Goal: Task Accomplishment & Management: Use online tool/utility

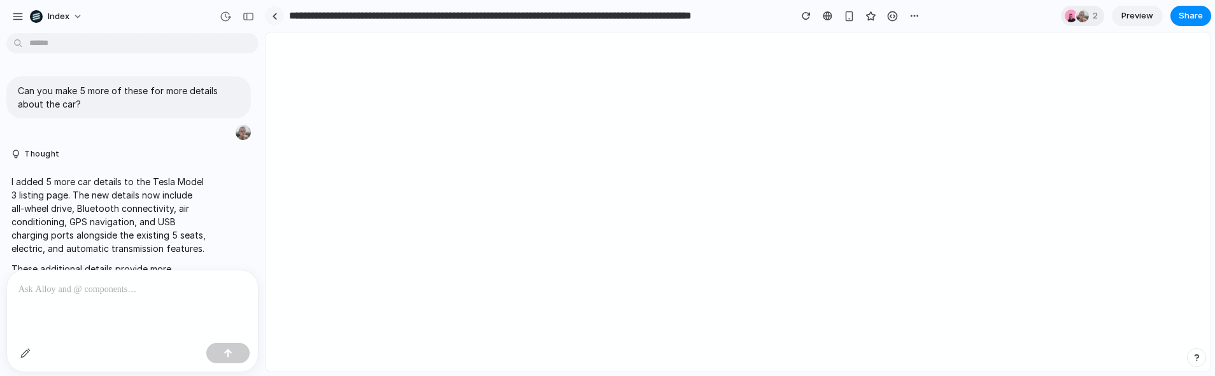
select select "*******"
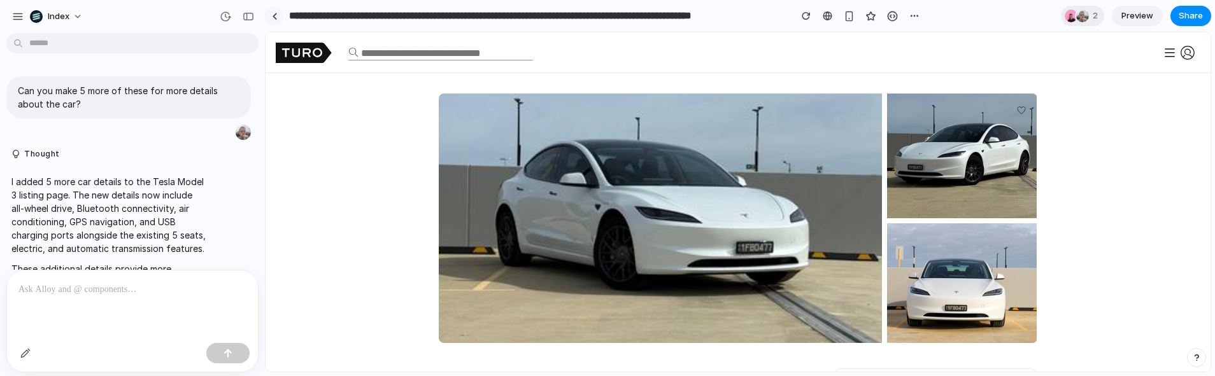
scroll to position [401, 0]
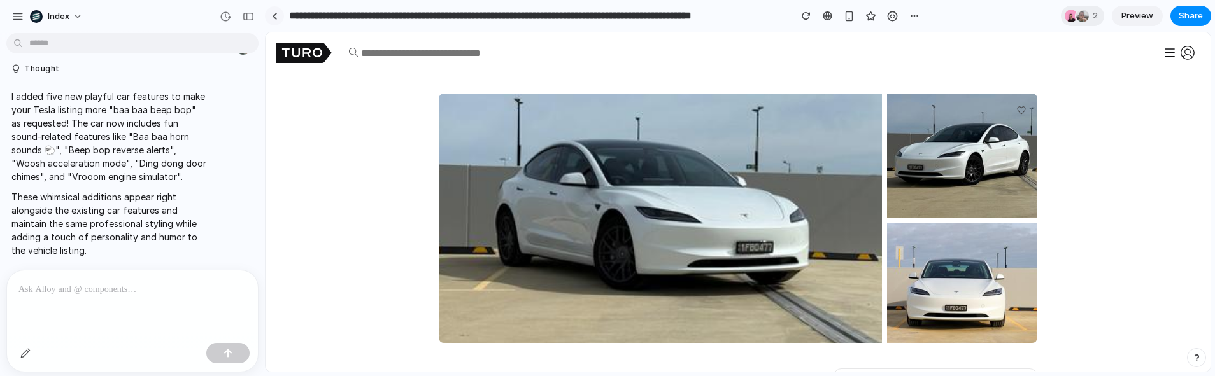
click at [273, 20] on link at bounding box center [274, 15] width 19 height 19
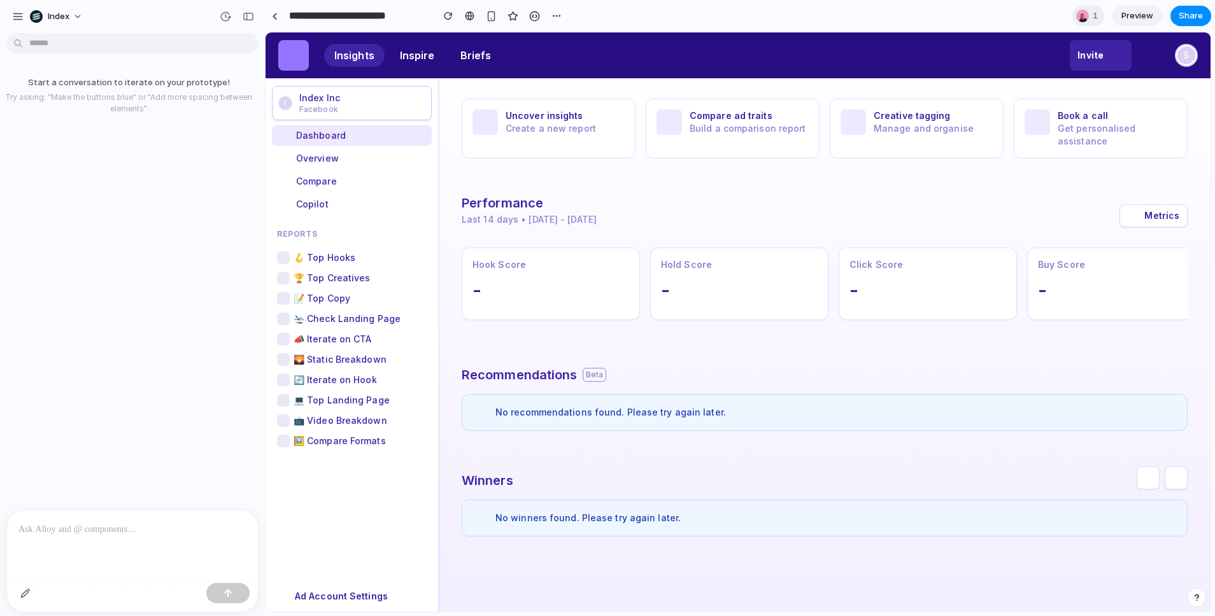
click at [103, 527] on p at bounding box center [132, 529] width 228 height 15
click at [130, 541] on div at bounding box center [132, 544] width 251 height 67
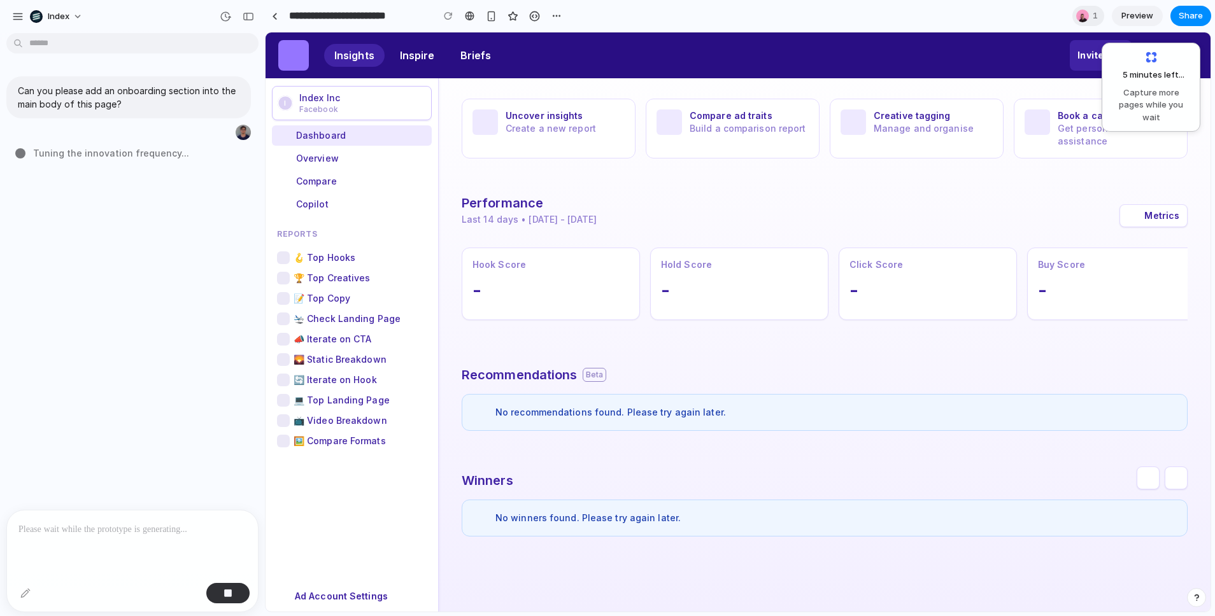
click at [181, 320] on div "Can you please add an onboarding section into the main body of this page? Tunin…" at bounding box center [128, 274] width 257 height 472
click at [28, 592] on div at bounding box center [25, 593] width 20 height 20
click at [278, 13] on link at bounding box center [274, 15] width 19 height 19
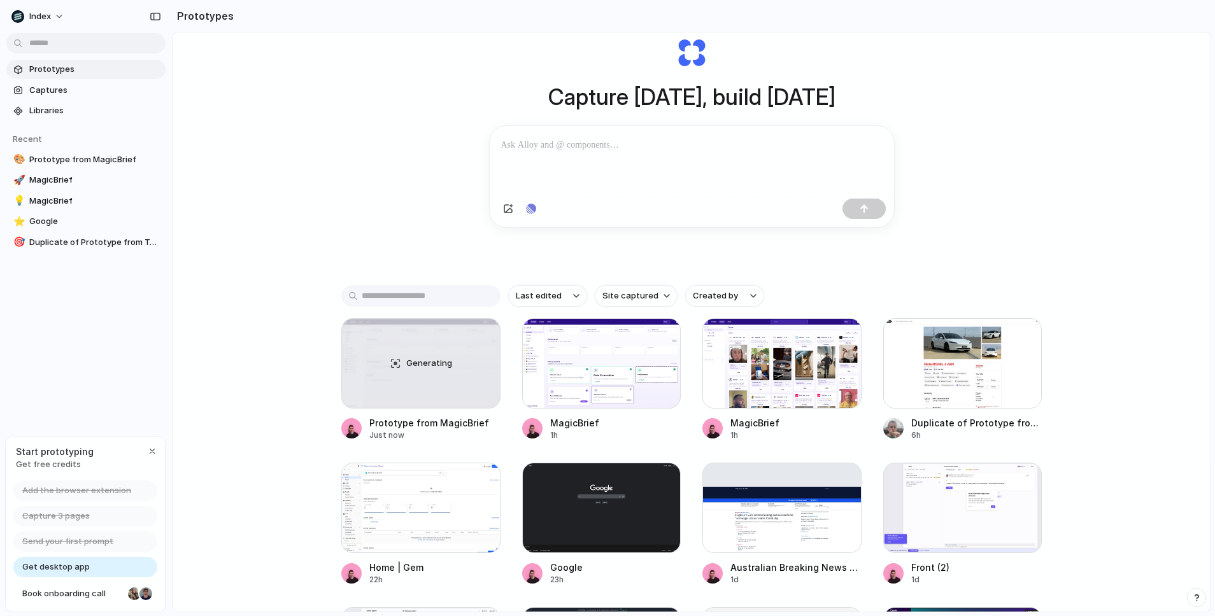
scroll to position [10, 0]
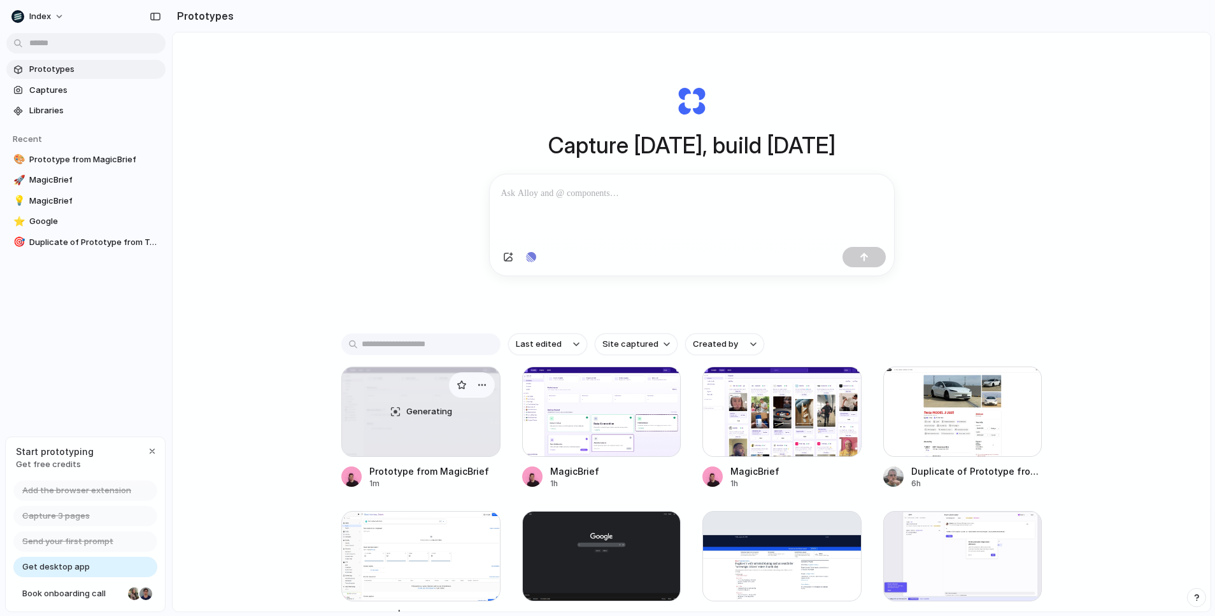
click at [389, 380] on div "Generating" at bounding box center [421, 411] width 158 height 89
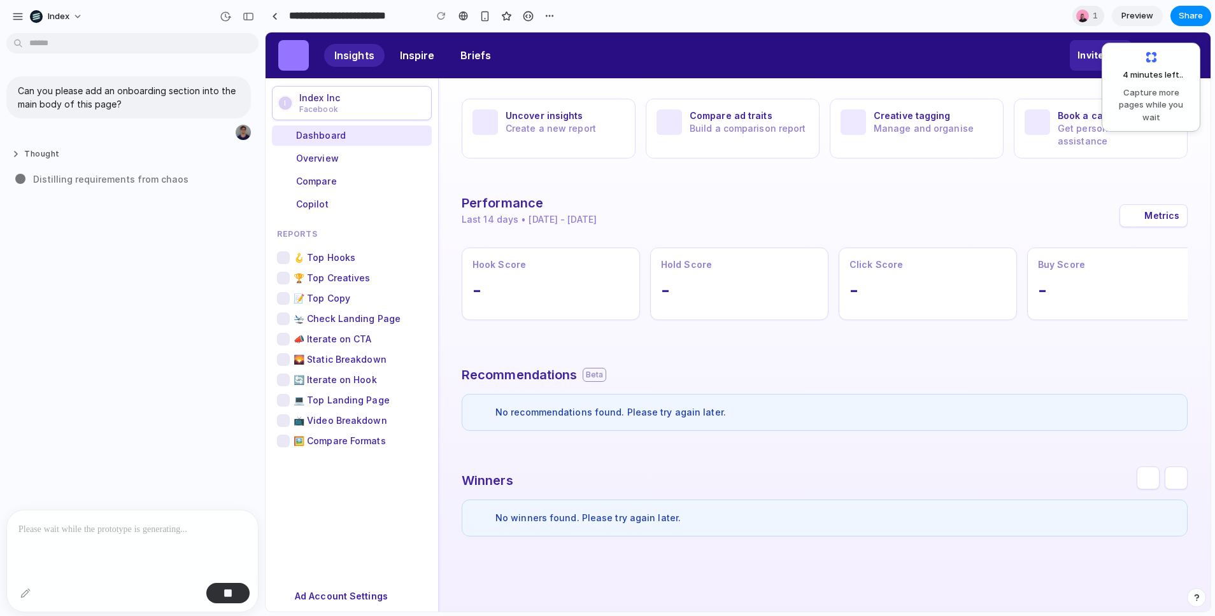
click at [32, 149] on button "Thought" at bounding box center [108, 154] width 195 height 11
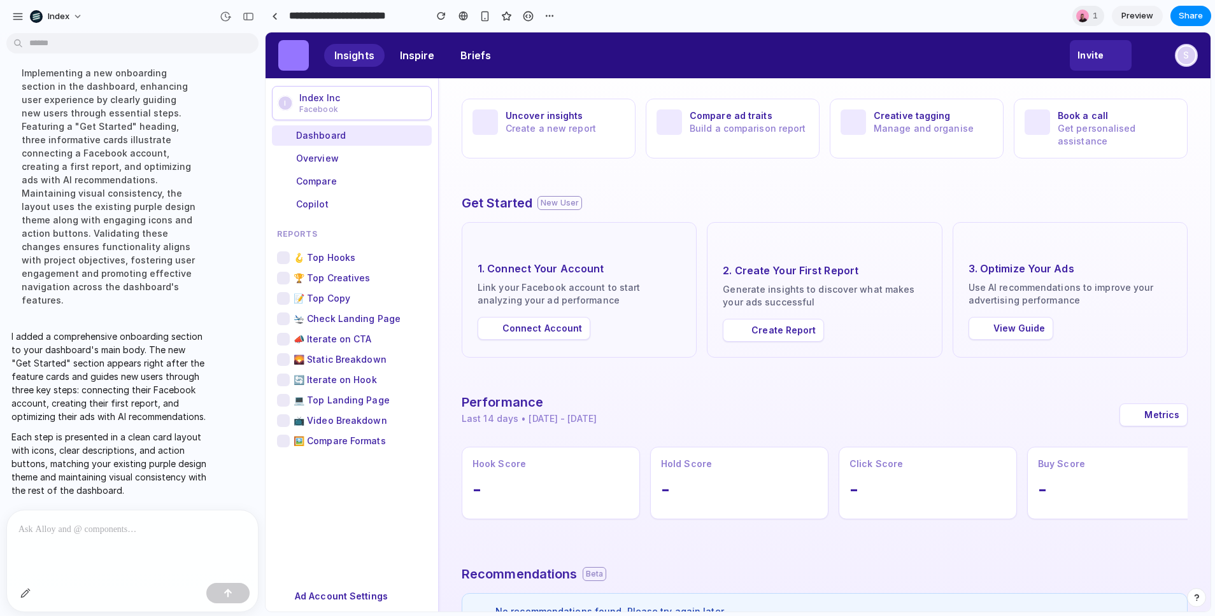
click at [545, 324] on button "Connect Account" at bounding box center [534, 328] width 113 height 23
click at [767, 339] on button "Create Report" at bounding box center [773, 330] width 101 height 23
click at [1027, 326] on button "View Guide" at bounding box center [1011, 328] width 85 height 23
click at [550, 330] on button "Connect Account" at bounding box center [534, 328] width 113 height 23
click at [793, 328] on button "Create Report" at bounding box center [773, 330] width 101 height 23
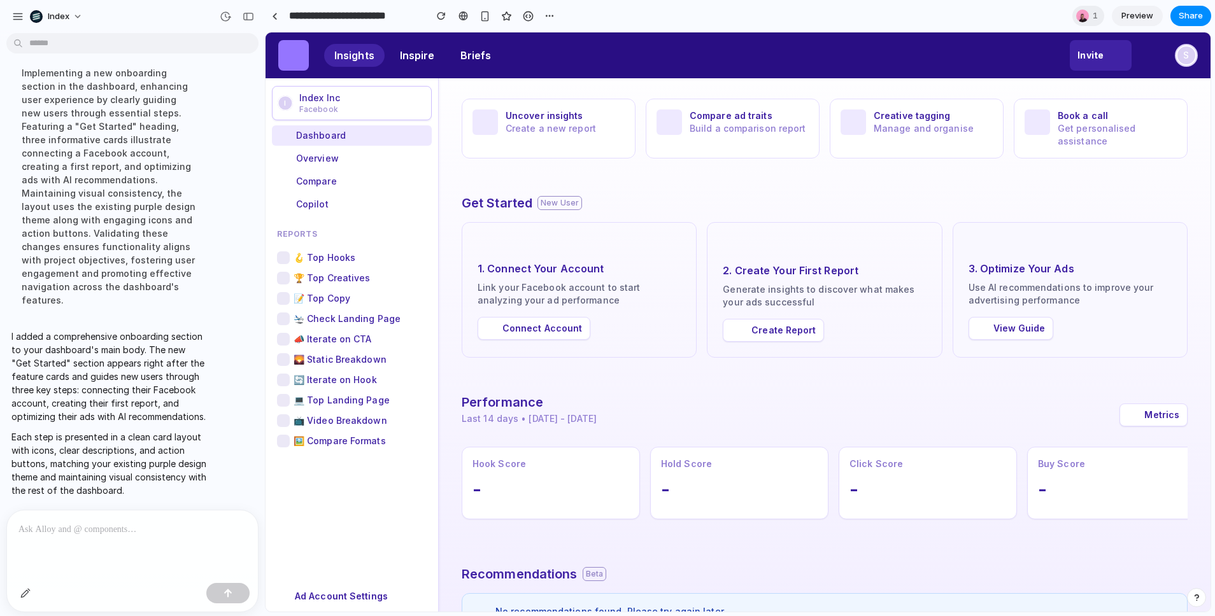
click at [1014, 329] on button "View Guide" at bounding box center [1011, 328] width 85 height 23
click at [1128, 420] on icon "button" at bounding box center [1133, 414] width 11 height 11
click at [553, 322] on button "Connect Account" at bounding box center [534, 328] width 113 height 23
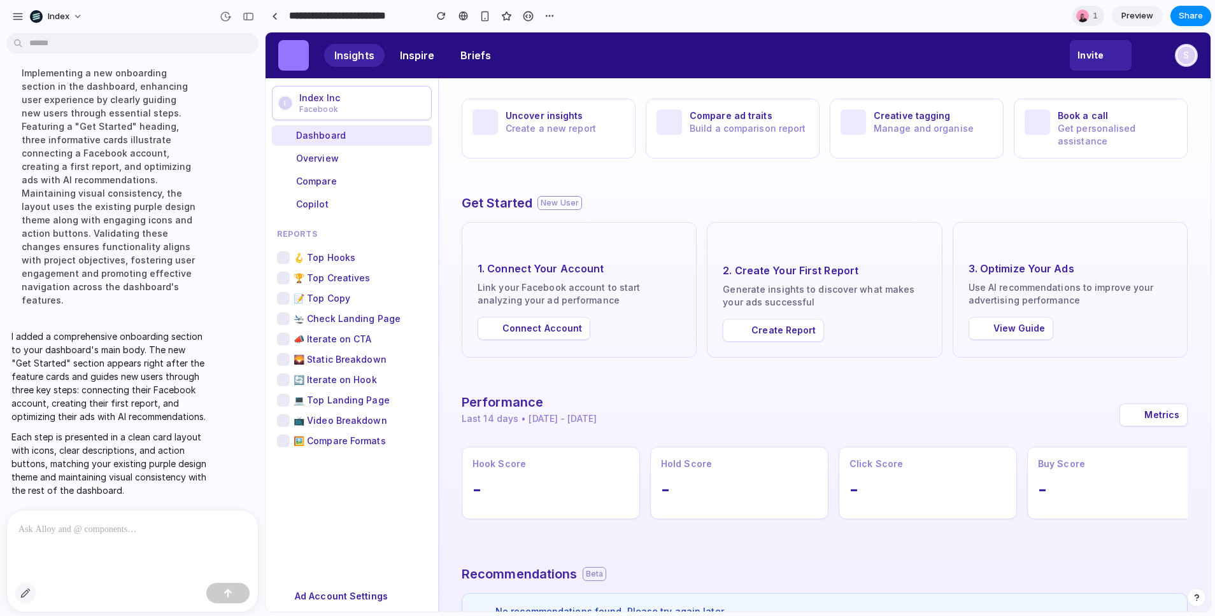
click at [22, 598] on button "button" at bounding box center [25, 593] width 20 height 20
click at [492, 331] on div at bounding box center [738, 322] width 944 height 579
click at [639, 352] on div "button" at bounding box center [636, 353] width 11 height 11
click at [734, 330] on div at bounding box center [738, 322] width 944 height 579
click at [889, 356] on button "button" at bounding box center [880, 357] width 20 height 20
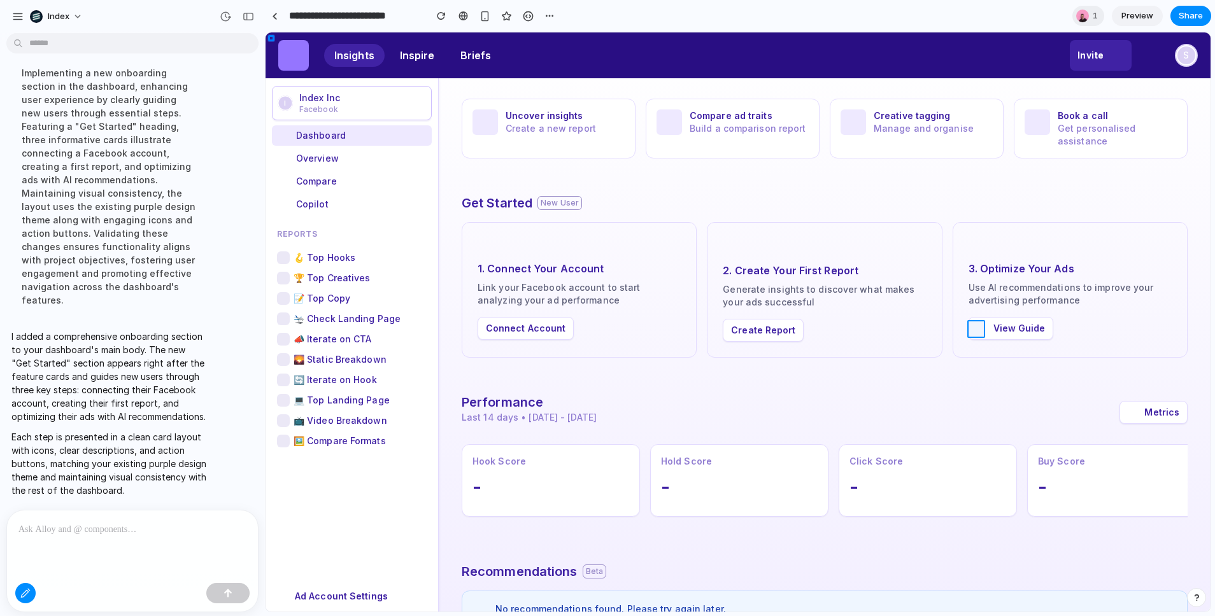
click at [976, 331] on div at bounding box center [738, 322] width 944 height 579
click at [1115, 354] on div "button" at bounding box center [1120, 353] width 11 height 11
click at [17, 594] on div at bounding box center [25, 593] width 20 height 20
click at [26, 592] on div at bounding box center [25, 593] width 20 height 20
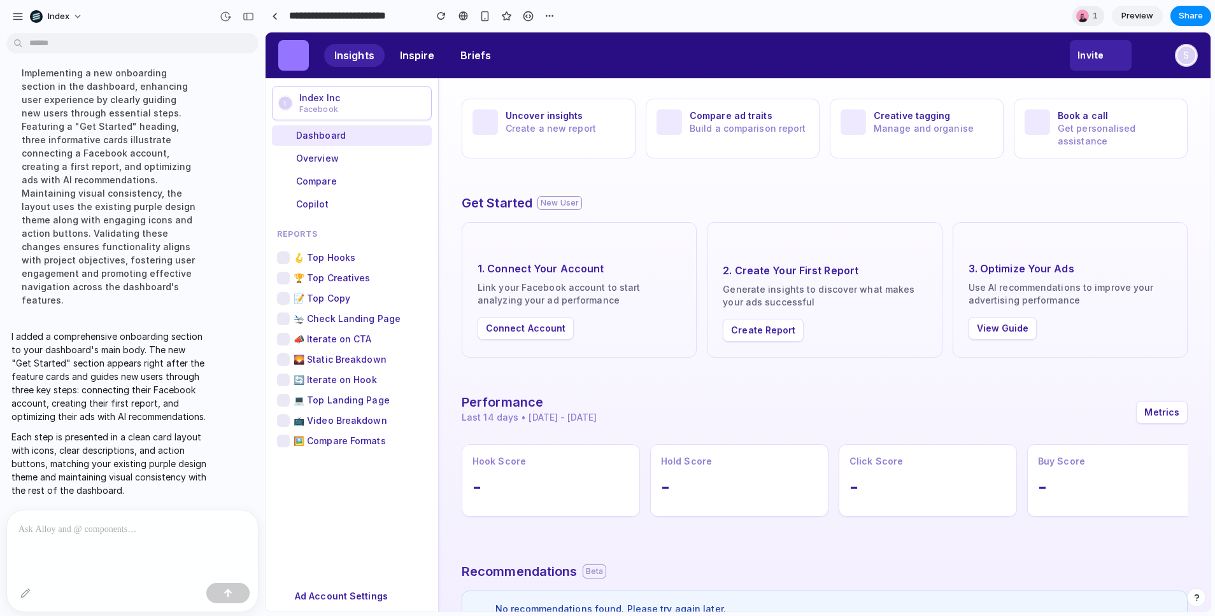
click at [455, 369] on div "Uncover insights Create a new report Compare ad traits Build a comparison repor…" at bounding box center [825, 416] width 772 height 676
click at [24, 594] on div at bounding box center [25, 593] width 20 height 20
click at [171, 523] on p at bounding box center [132, 529] width 228 height 15
click at [23, 589] on div "button" at bounding box center [25, 593] width 10 height 10
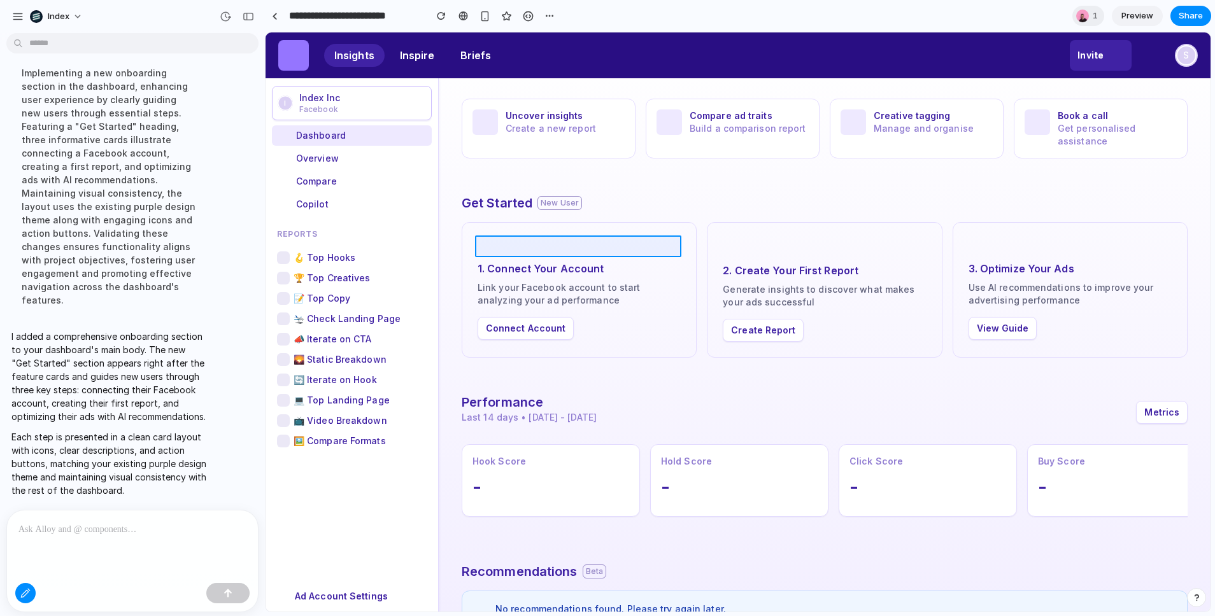
click at [503, 251] on div at bounding box center [738, 322] width 944 height 579
click at [24, 596] on div "button" at bounding box center [25, 593] width 10 height 10
click at [1109, 55] on div at bounding box center [738, 322] width 944 height 579
click at [1183, 59] on text "S" at bounding box center [1186, 55] width 6 height 11
click at [715, 499] on div "Hold Score -" at bounding box center [739, 480] width 178 height 73
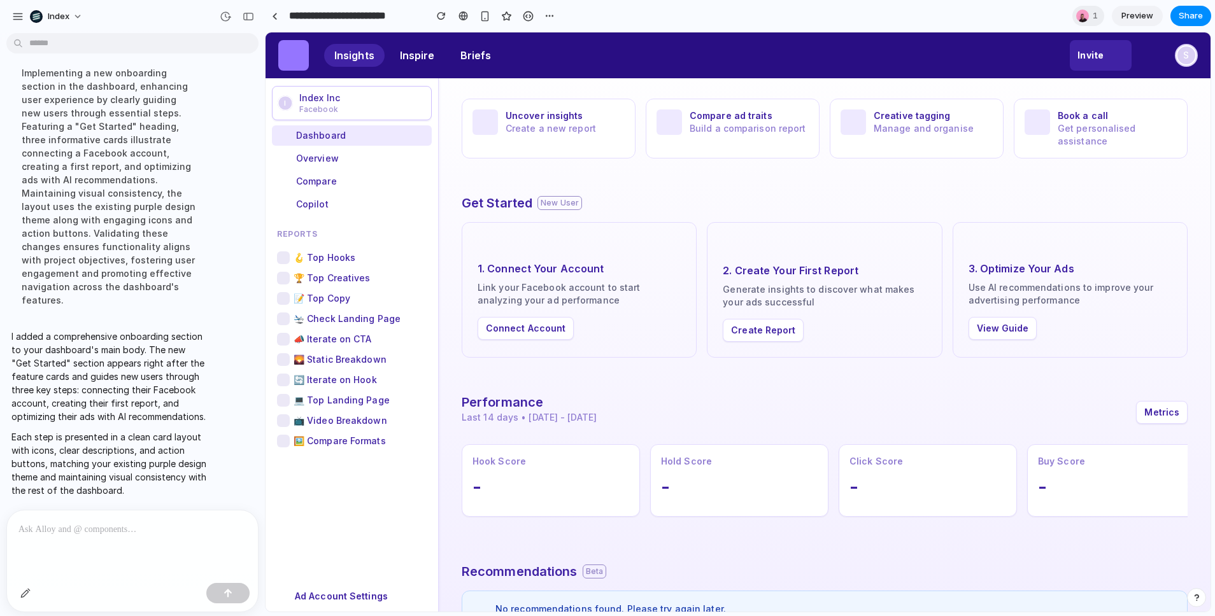
click at [581, 499] on div "Hook Score -" at bounding box center [551, 480] width 178 height 73
click at [525, 322] on button "Connect Account" at bounding box center [526, 328] width 96 height 23
click at [729, 330] on button "Create Report" at bounding box center [763, 330] width 81 height 23
click at [1000, 325] on button "View Guide" at bounding box center [1003, 328] width 69 height 23
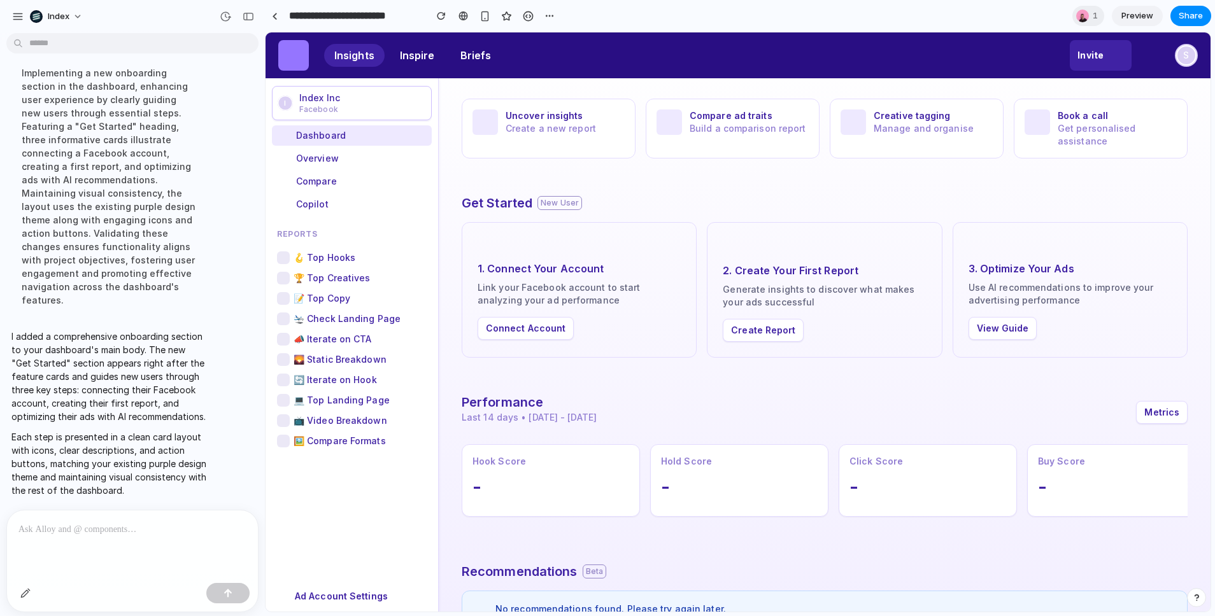
click at [737, 363] on div "Uncover insights Create a new report Compare ad traits Build a comparison repor…" at bounding box center [825, 416] width 772 height 676
click at [55, 534] on div at bounding box center [132, 544] width 251 height 67
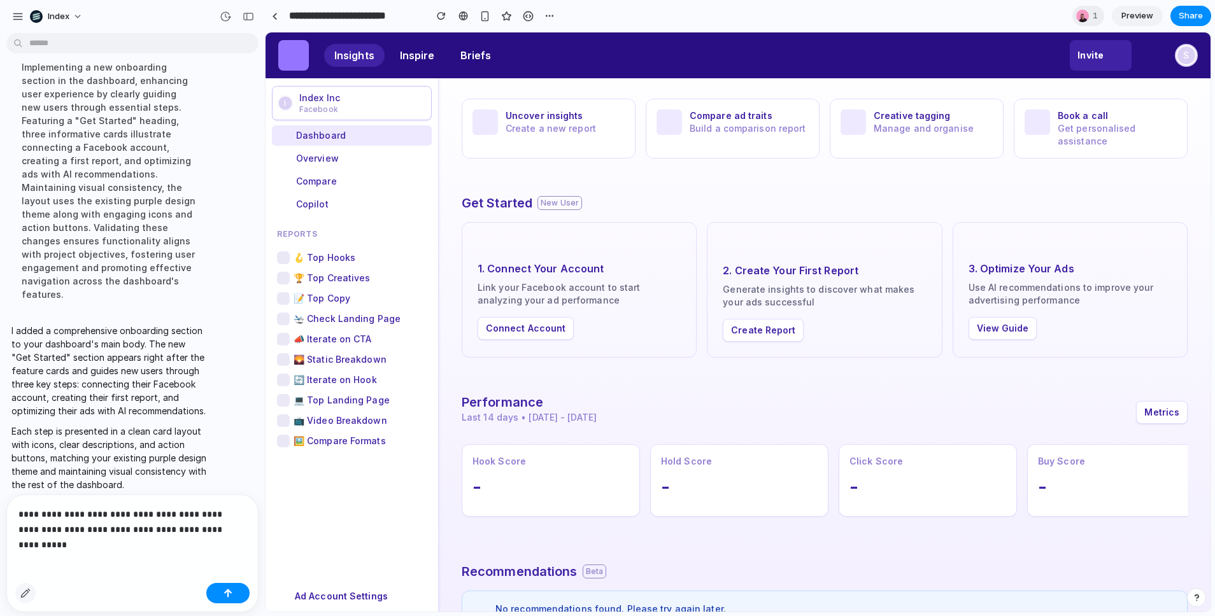
click at [21, 595] on div "button" at bounding box center [25, 593] width 10 height 10
click at [535, 333] on div at bounding box center [738, 322] width 944 height 579
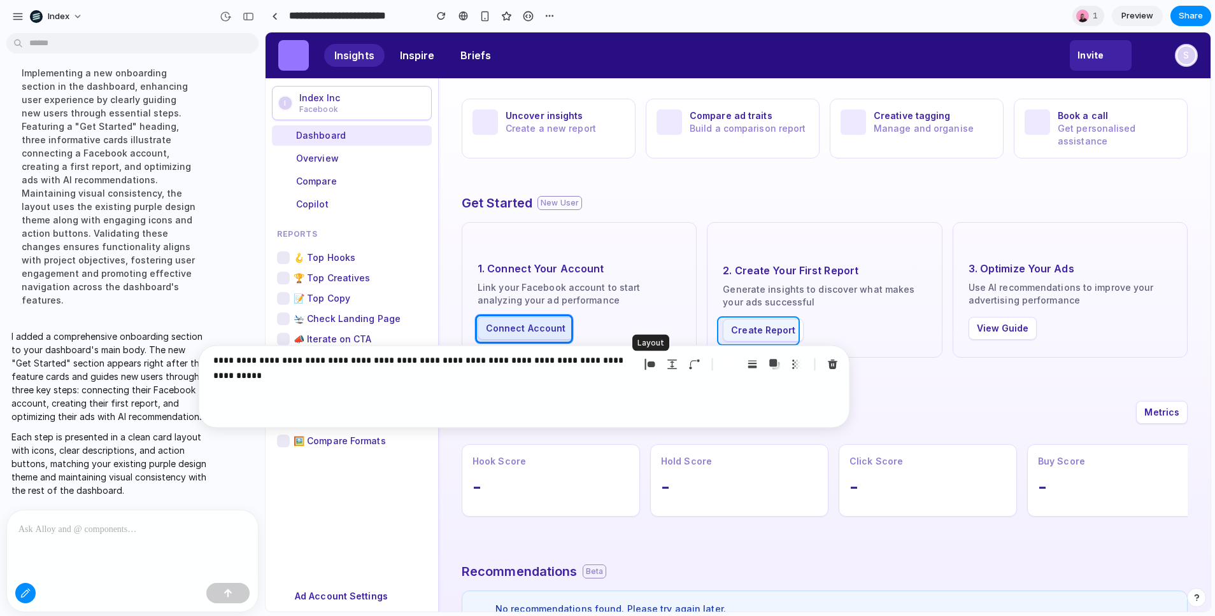
click at [762, 330] on div at bounding box center [738, 322] width 944 height 579
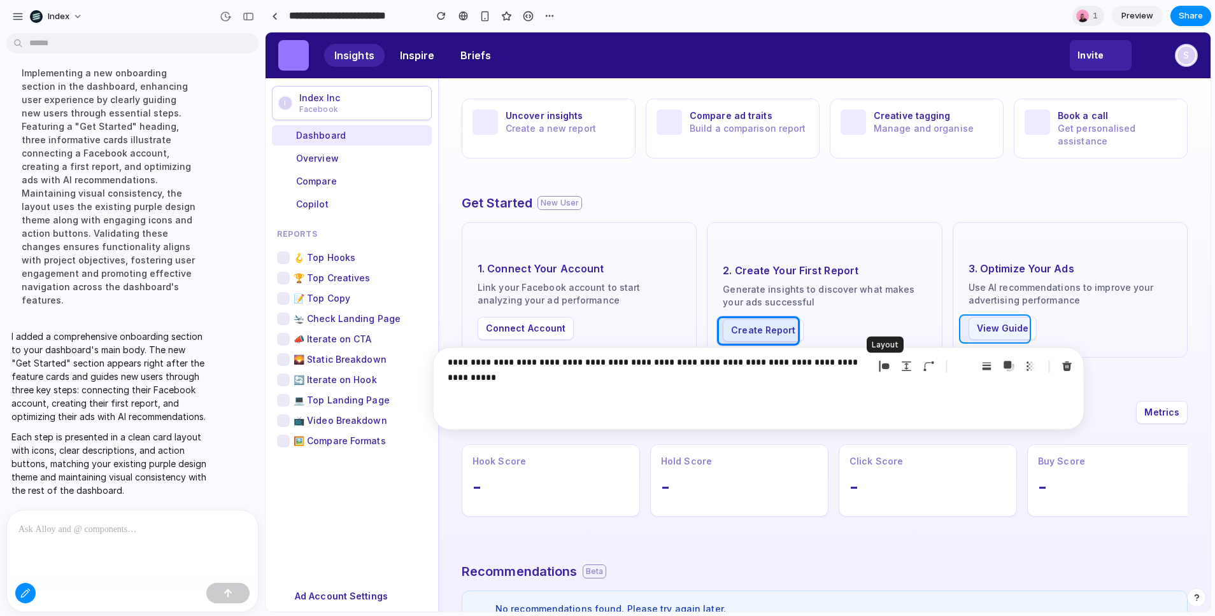
click at [1002, 332] on div at bounding box center [738, 322] width 944 height 579
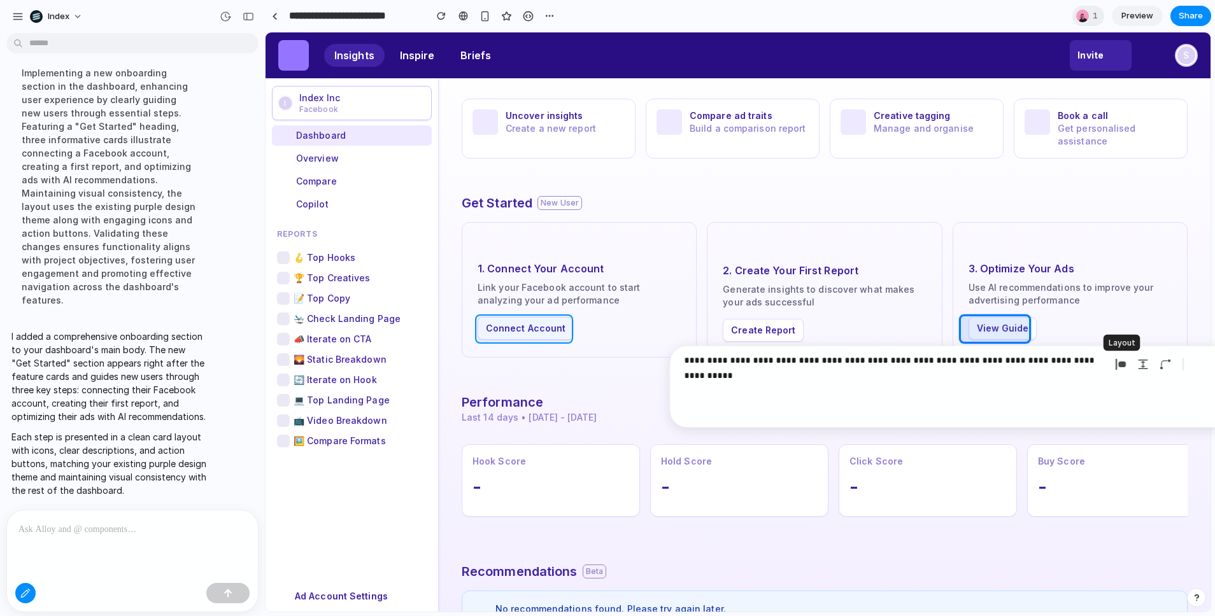
click at [520, 323] on div at bounding box center [738, 322] width 944 height 579
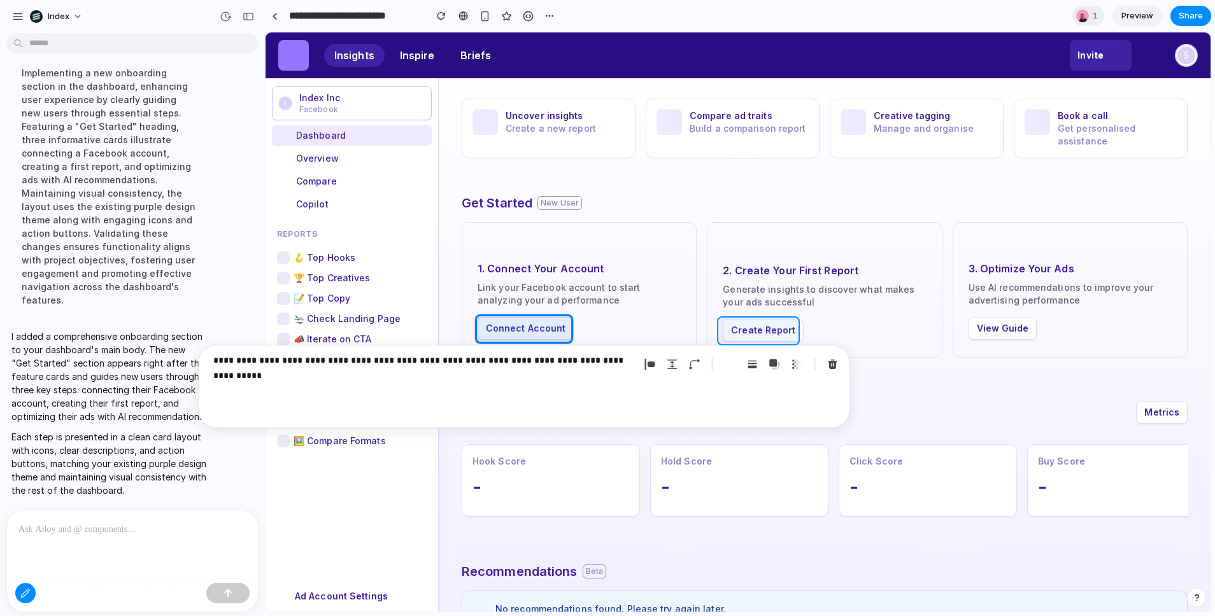
click at [760, 328] on div at bounding box center [738, 322] width 944 height 579
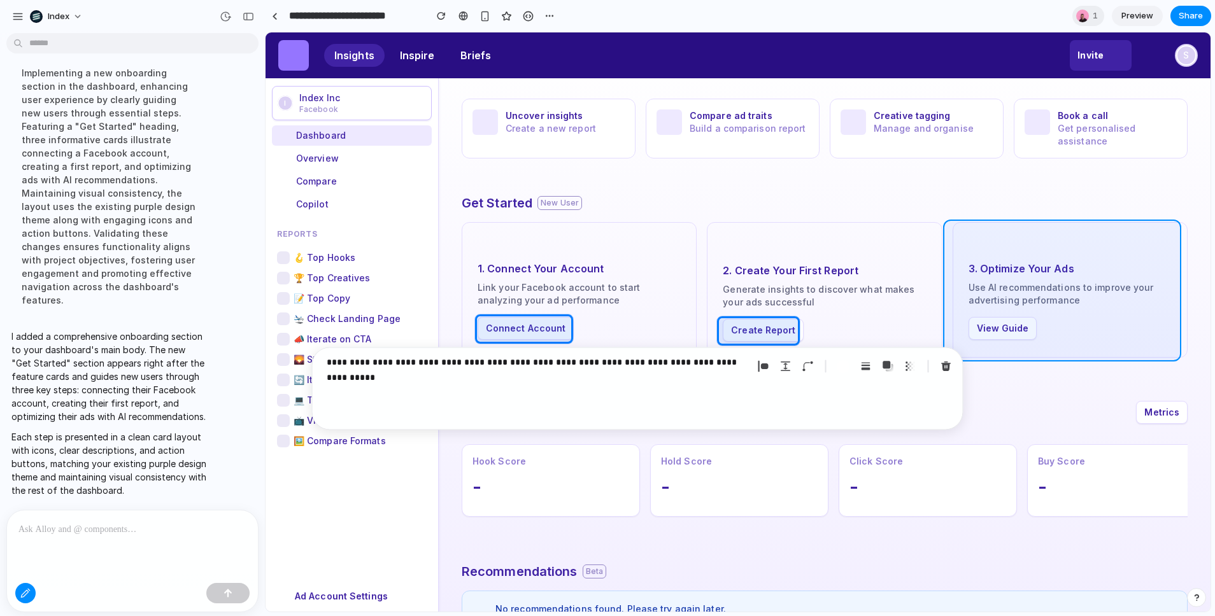
click at [973, 326] on div at bounding box center [738, 322] width 944 height 579
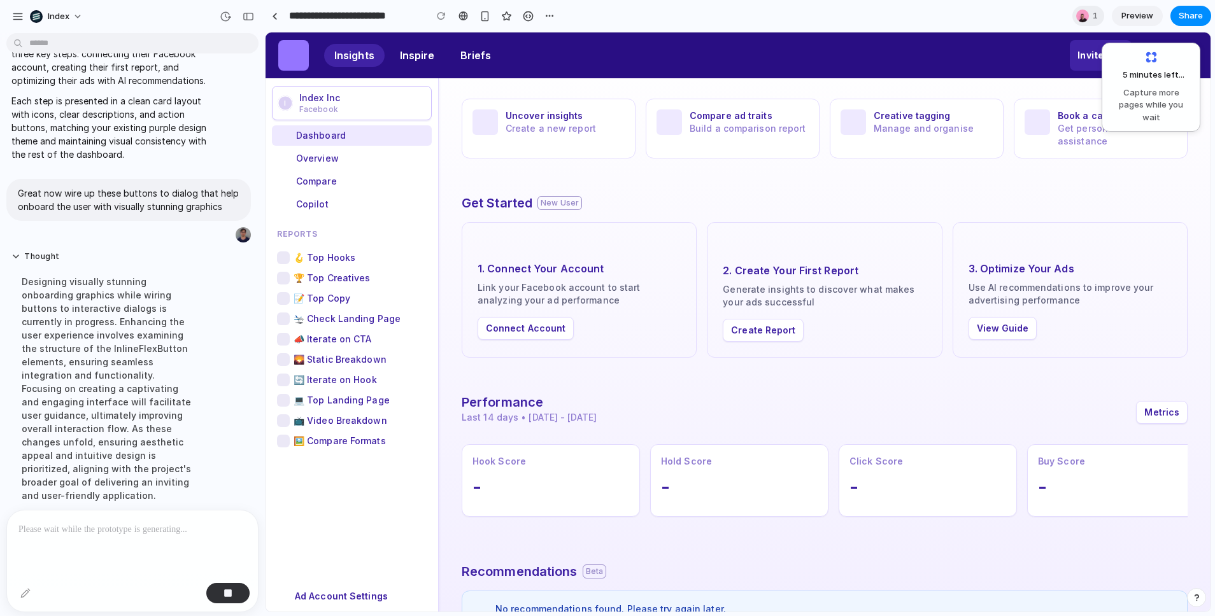
scroll to position [476, 0]
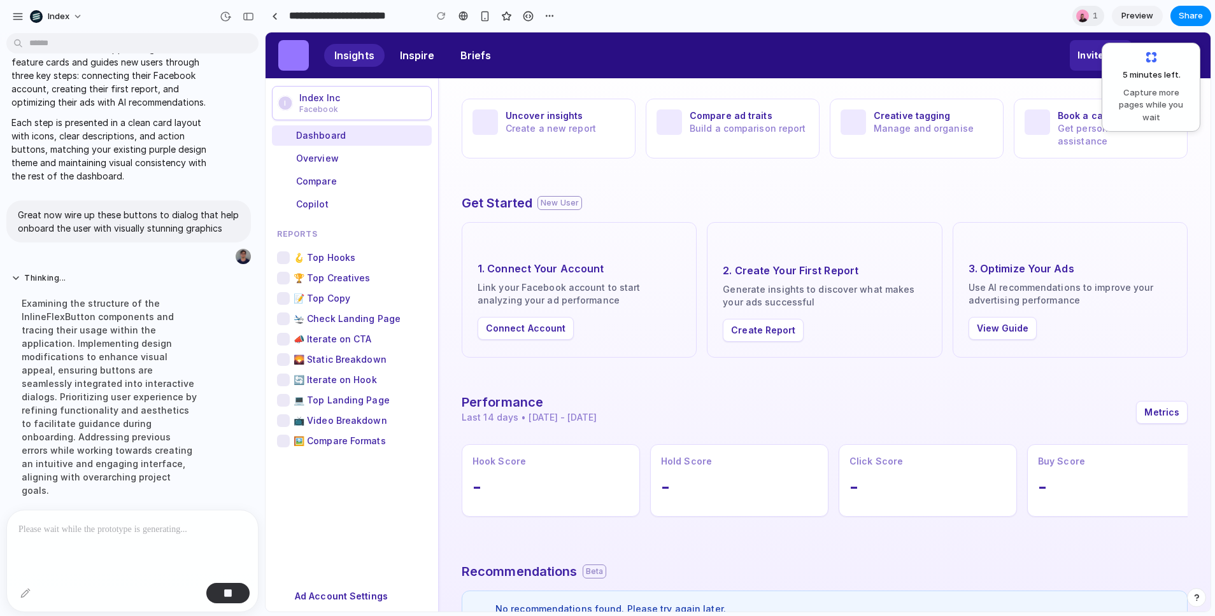
click at [269, 7] on div at bounding box center [274, 15] width 19 height 19
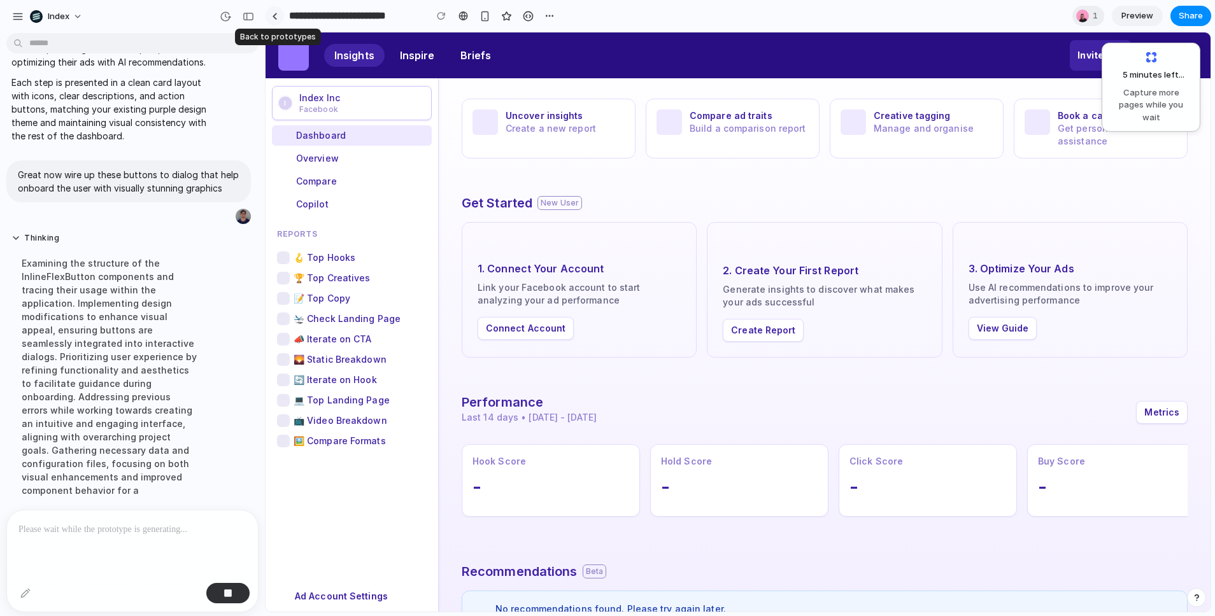
scroll to position [0, 0]
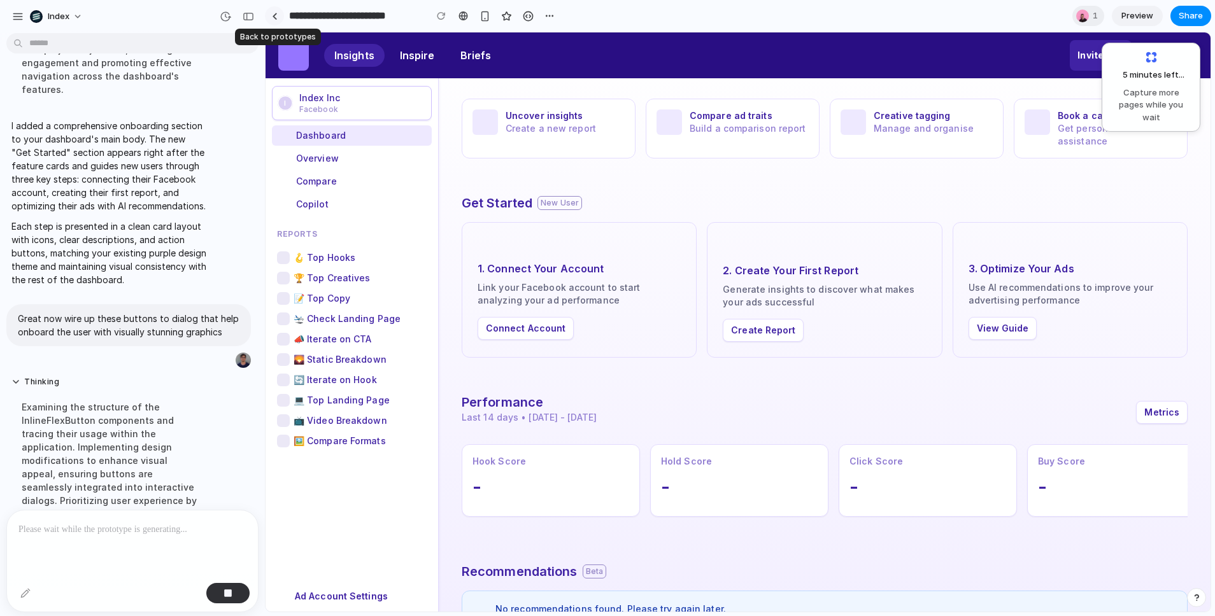
click at [272, 13] on div at bounding box center [275, 16] width 6 height 7
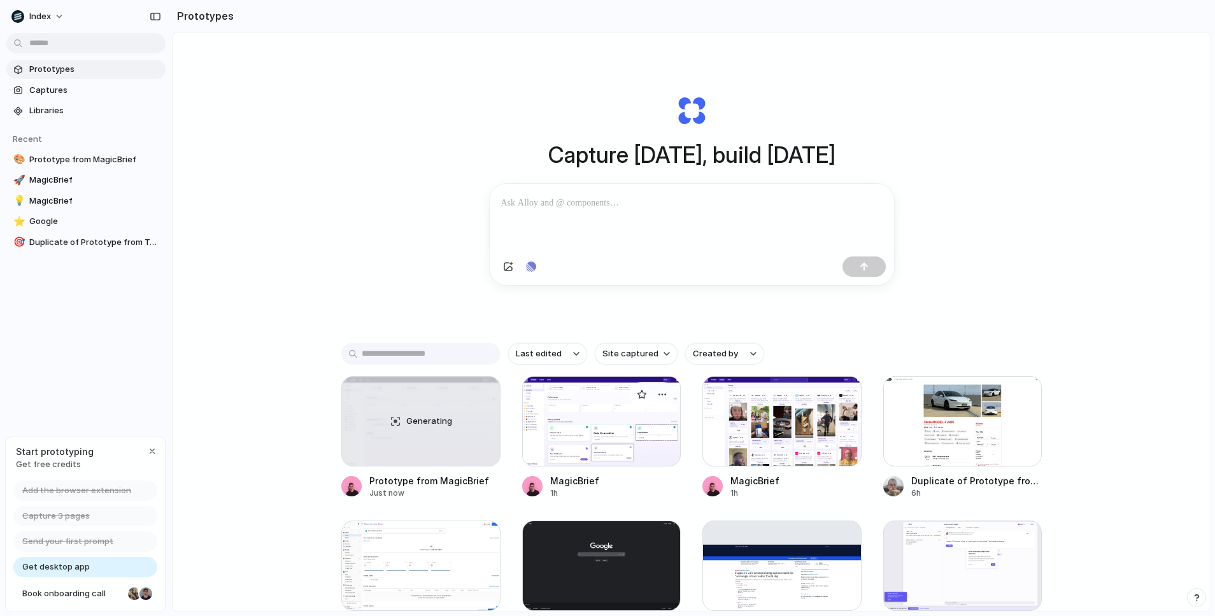
click at [619, 442] on div at bounding box center [601, 421] width 159 height 90
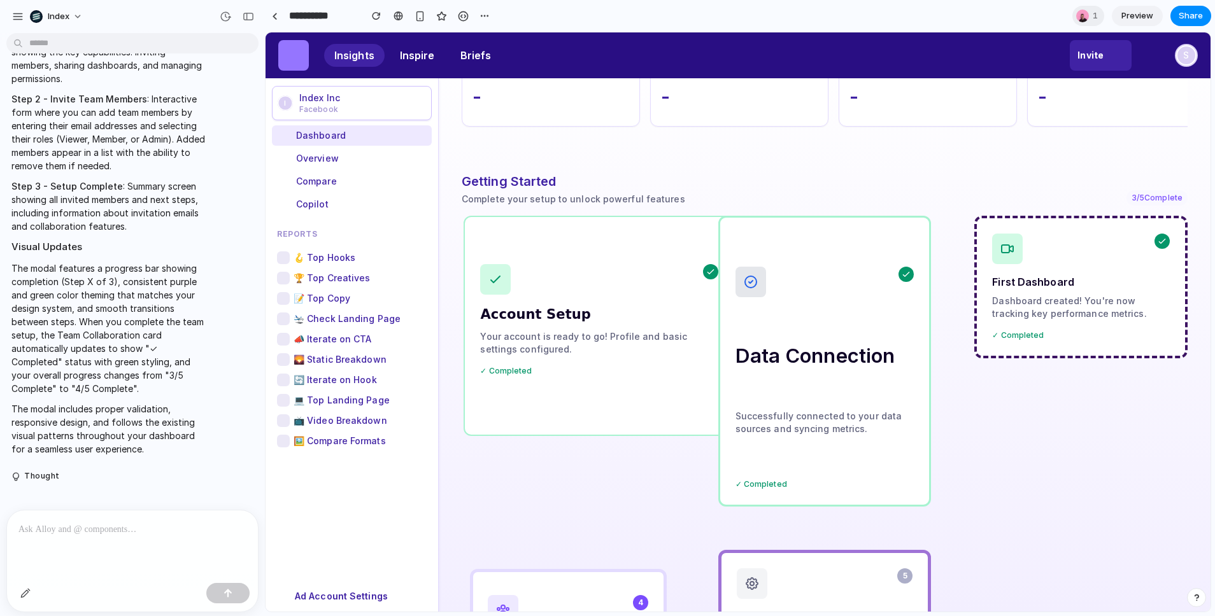
scroll to position [856, 0]
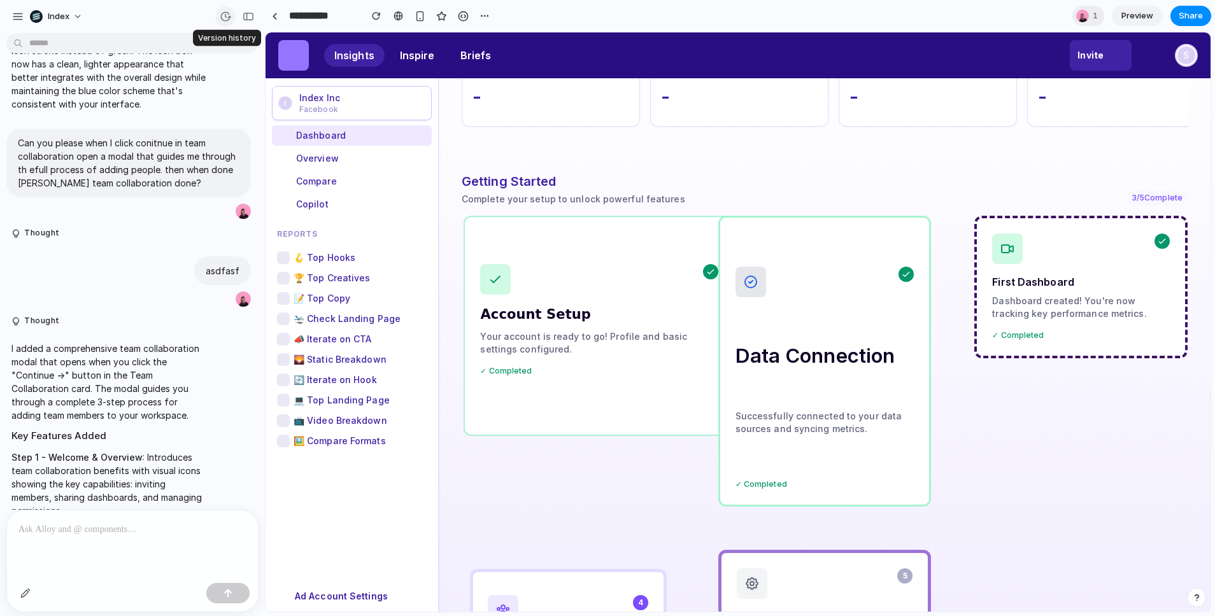
click at [222, 17] on div "button" at bounding box center [225, 16] width 11 height 11
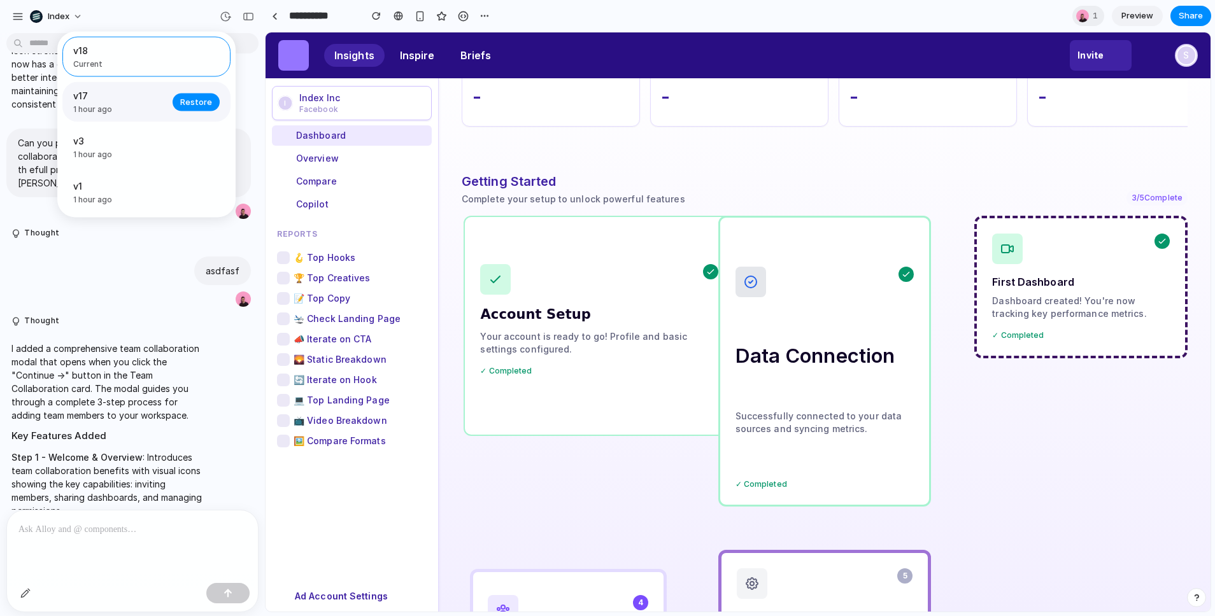
click at [131, 104] on span "1 hour ago" at bounding box center [119, 109] width 92 height 11
click at [133, 159] on span "1 hour ago" at bounding box center [119, 154] width 92 height 11
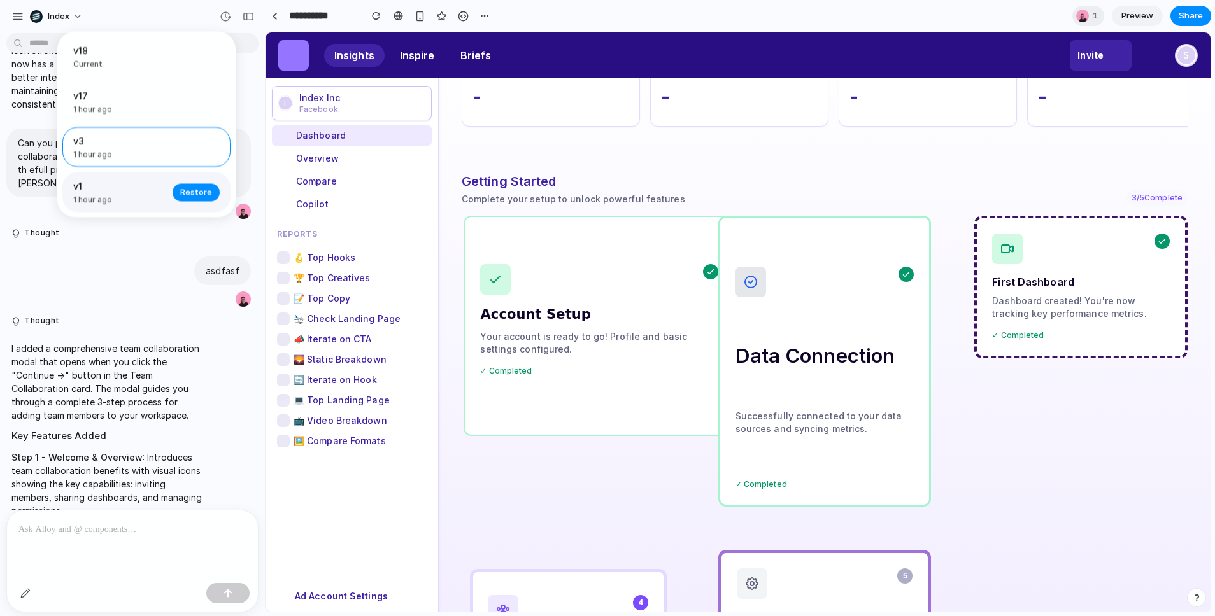
click at [136, 181] on span "v1" at bounding box center [119, 186] width 92 height 13
click at [131, 60] on span "Current" at bounding box center [142, 64] width 139 height 11
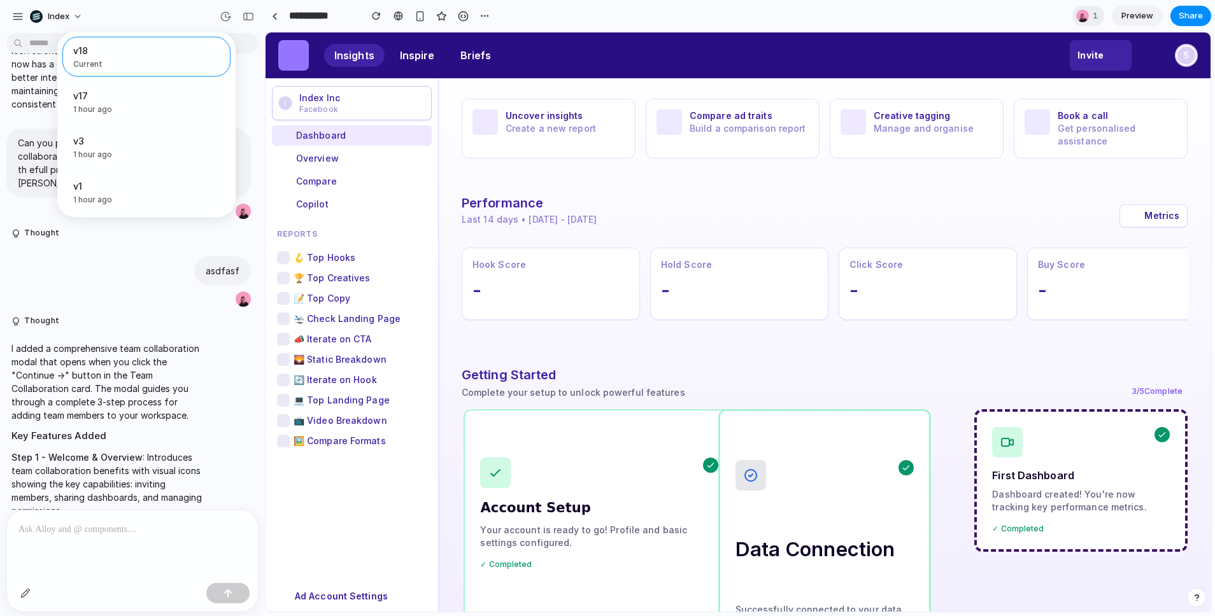
scroll to position [0, 0]
click at [292, 104] on div "v18 Current v17 1 hour ago Restore v3 1 hour ago Restore v1 1 hour ago Restore" at bounding box center [607, 308] width 1215 height 616
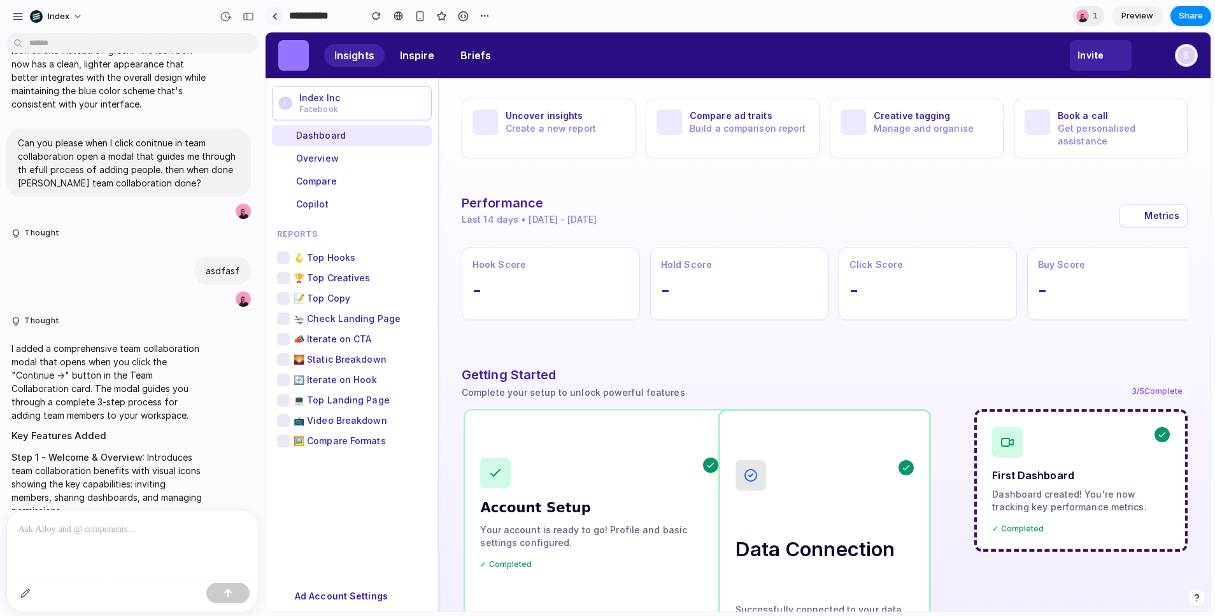
click at [269, 19] on link at bounding box center [274, 15] width 19 height 19
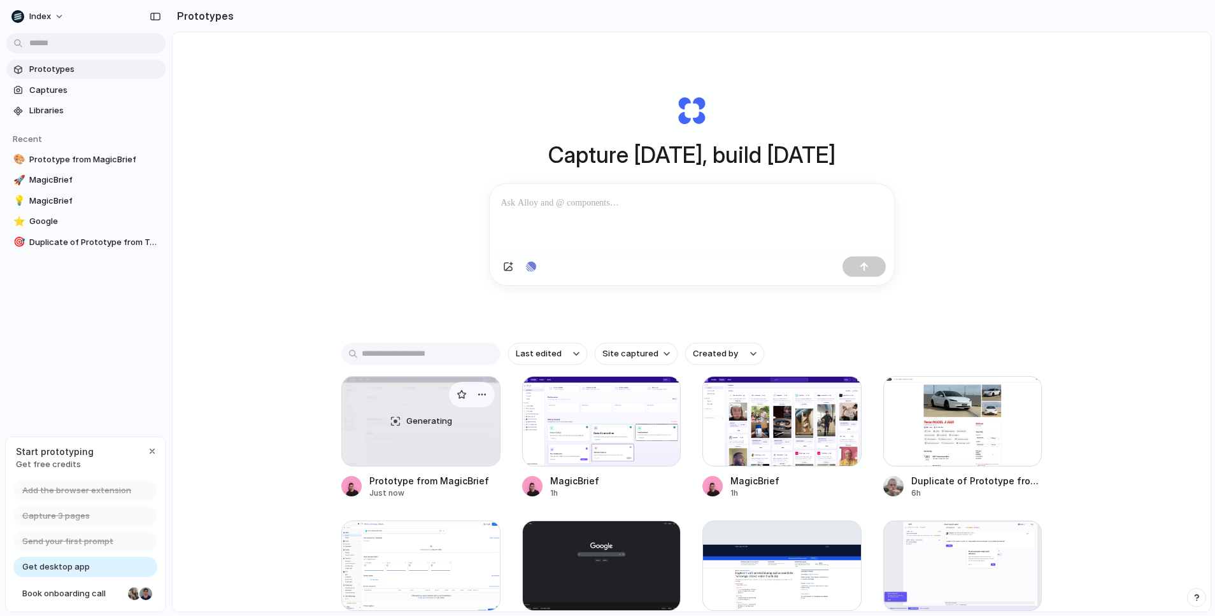
click at [387, 417] on div "Generating" at bounding box center [421, 421] width 158 height 89
